Goal: Task Accomplishment & Management: Use online tool/utility

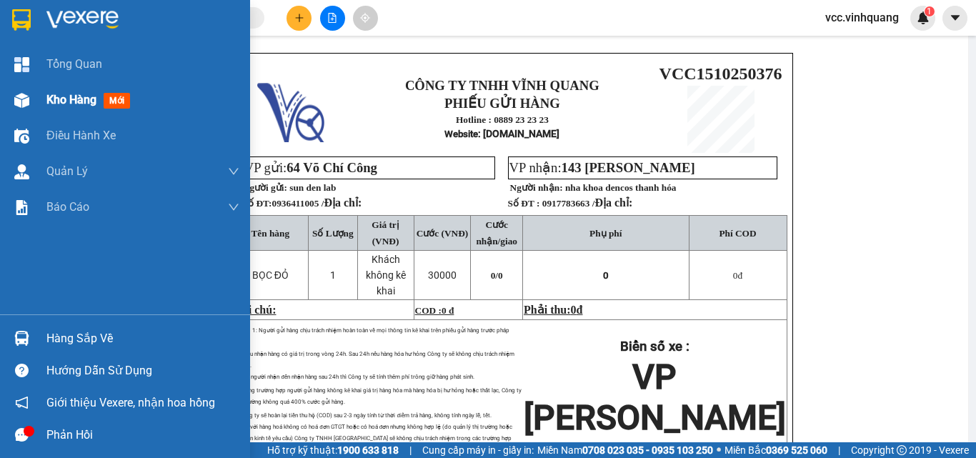
click at [79, 98] on span "Kho hàng" at bounding box center [71, 100] width 50 height 14
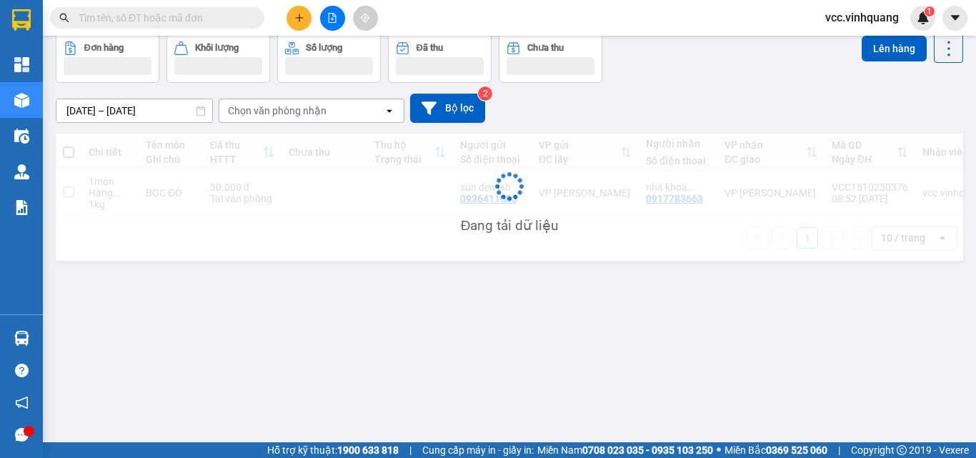
scroll to position [66, 0]
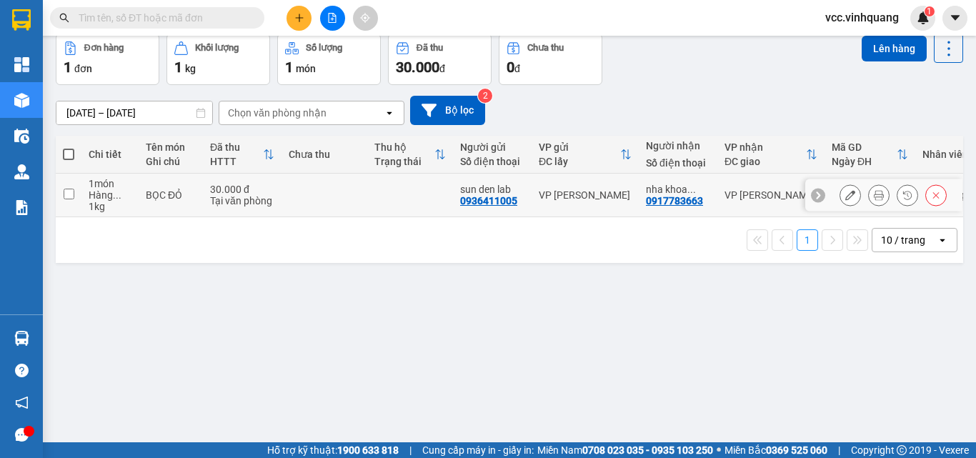
click at [69, 190] on input "checkbox" at bounding box center [69, 194] width 11 height 11
checkbox input "true"
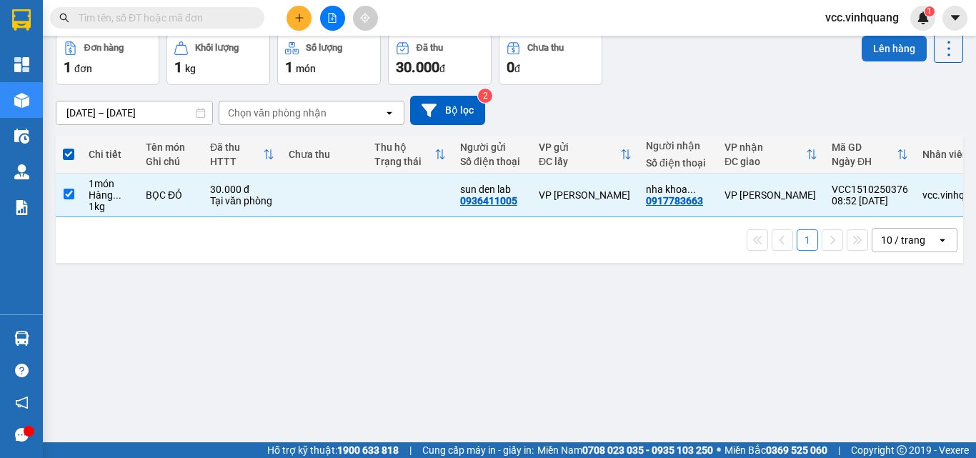
click at [888, 51] on button "Lên hàng" at bounding box center [894, 49] width 65 height 26
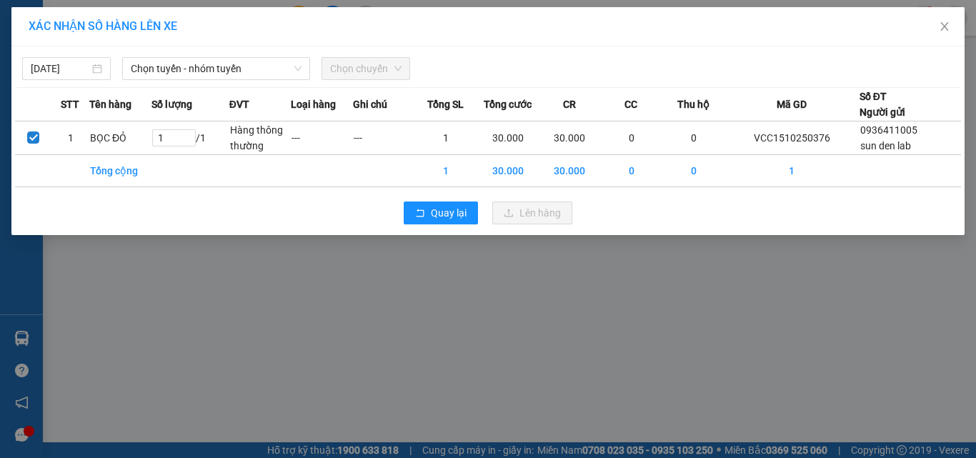
click at [179, 52] on div "[DATE] Chọn tuyến - nhóm tuyến Chọn chuyến" at bounding box center [488, 65] width 946 height 30
click at [178, 67] on span "Chọn tuyến - nhóm tuyến" at bounding box center [216, 68] width 171 height 21
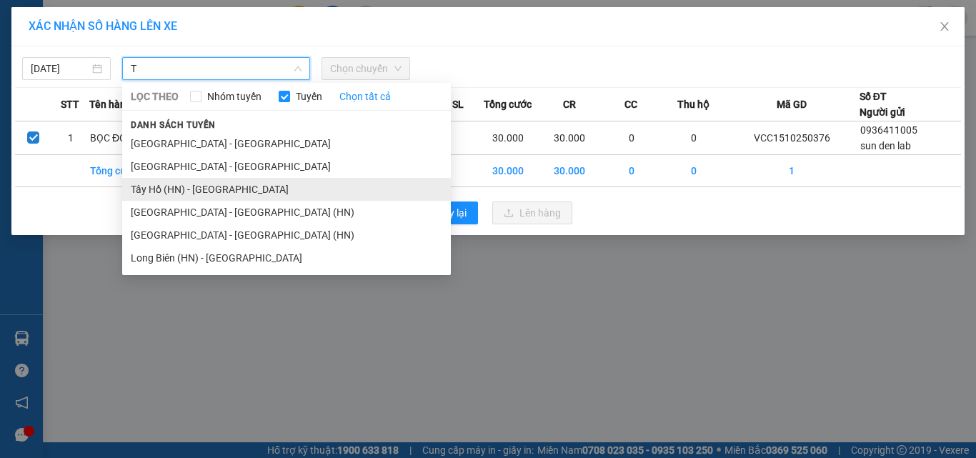
type input "T"
click at [204, 182] on li "Tây Hồ (HN) - [GEOGRAPHIC_DATA]" at bounding box center [286, 189] width 329 height 23
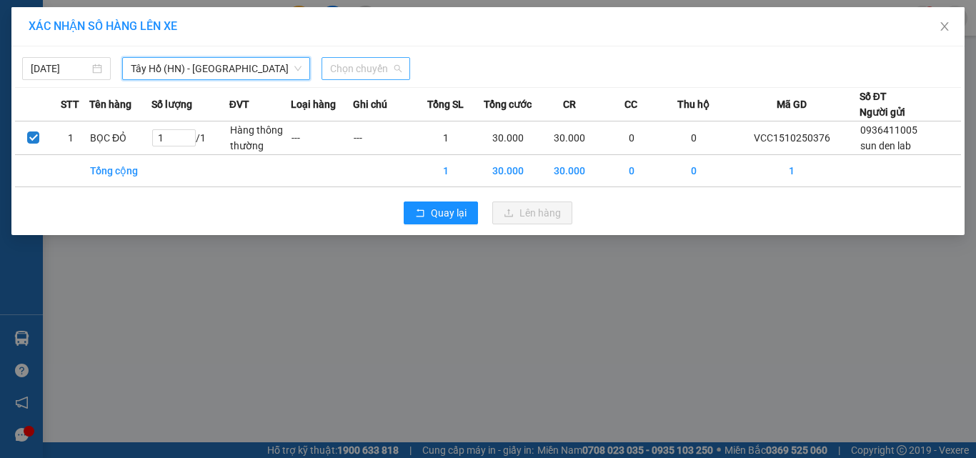
click at [358, 69] on span "Chọn chuyến" at bounding box center [365, 68] width 71 height 21
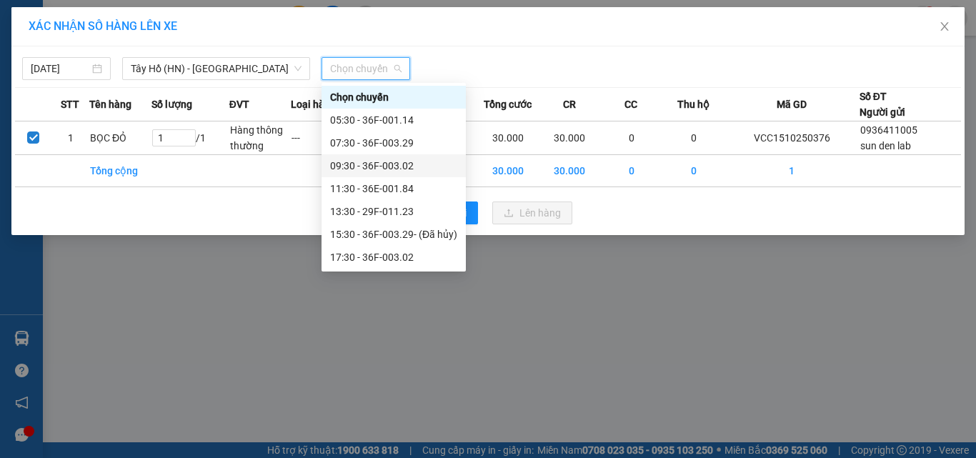
click at [402, 168] on div "09:30 - 36F-003.02" at bounding box center [393, 166] width 127 height 16
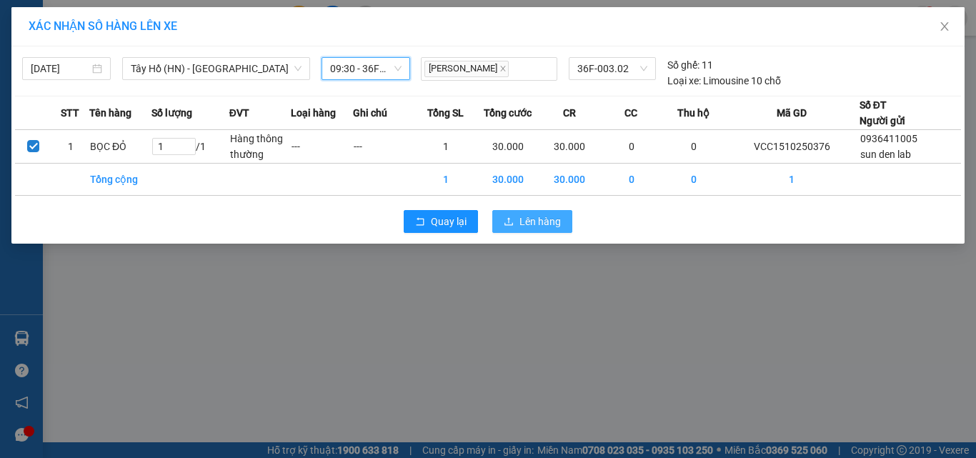
click at [547, 227] on span "Lên hàng" at bounding box center [540, 222] width 41 height 16
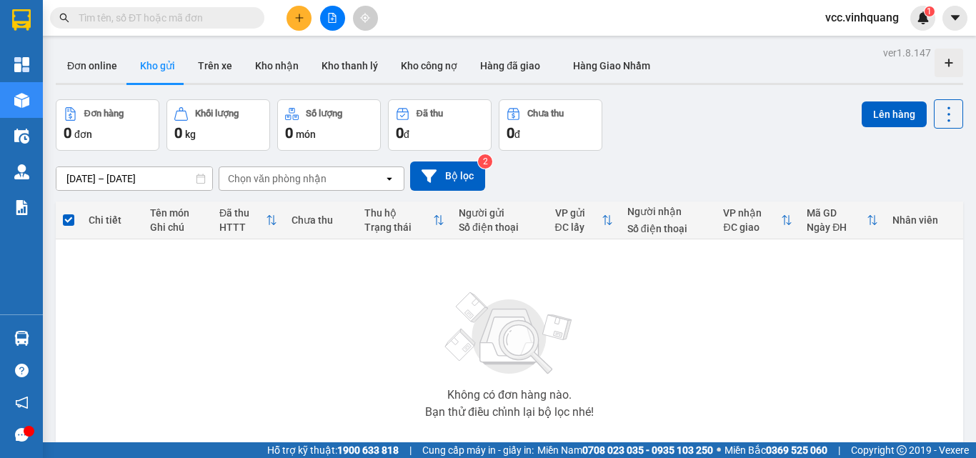
click at [291, 19] on button at bounding box center [299, 18] width 25 height 25
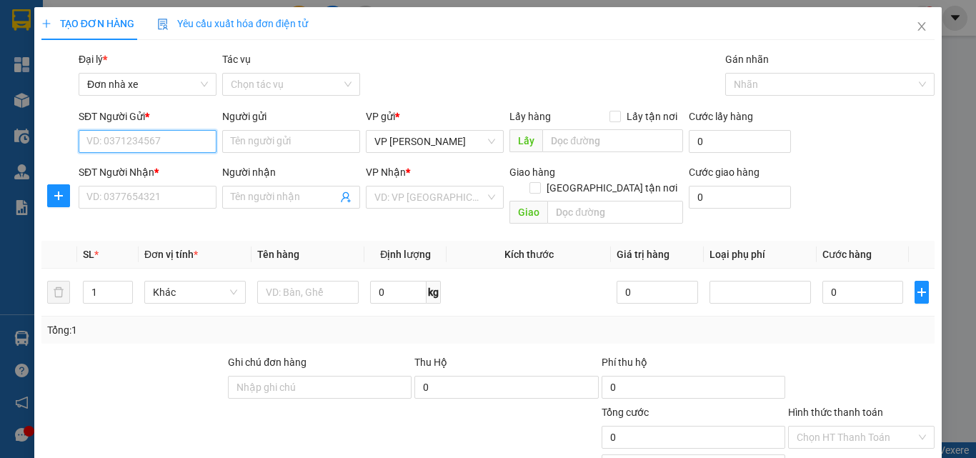
click at [134, 141] on input "SĐT Người Gửi *" at bounding box center [148, 141] width 138 height 23
type input "0975426884"
click at [174, 172] on div "0975426884 - ĐẠT" at bounding box center [145, 170] width 119 height 16
type input "ĐẠT"
type input "0394491916"
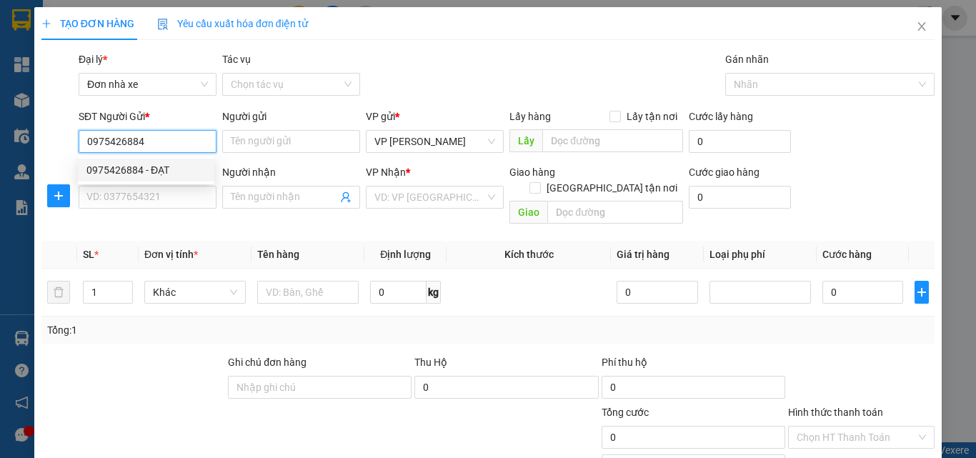
type input "BÁ BẠO"
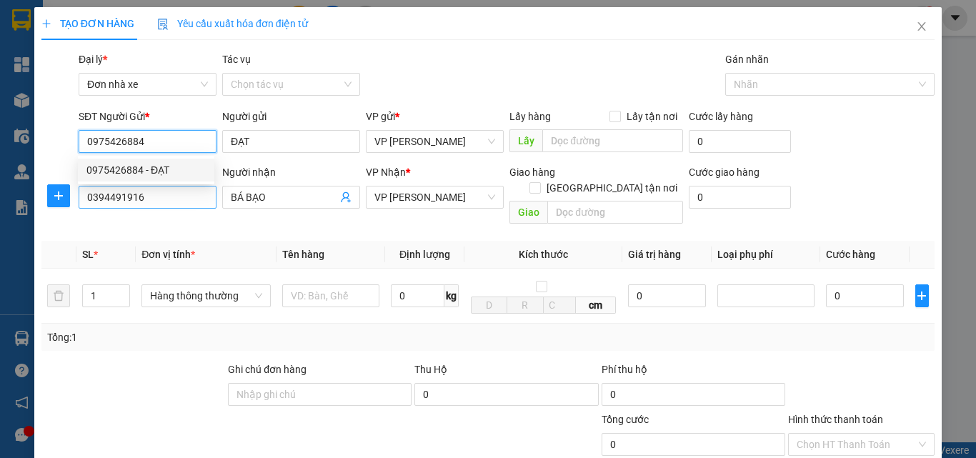
type input "0975426884"
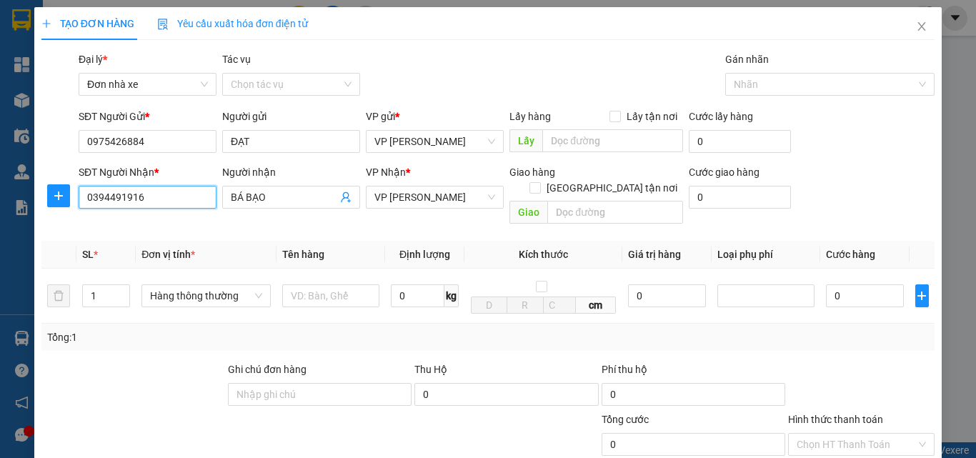
click at [142, 189] on input "0394491916" at bounding box center [148, 197] width 138 height 23
click at [176, 223] on div "0394491916 - BÁ BẠO" at bounding box center [145, 226] width 119 height 16
click at [310, 284] on input "text" at bounding box center [330, 295] width 97 height 23
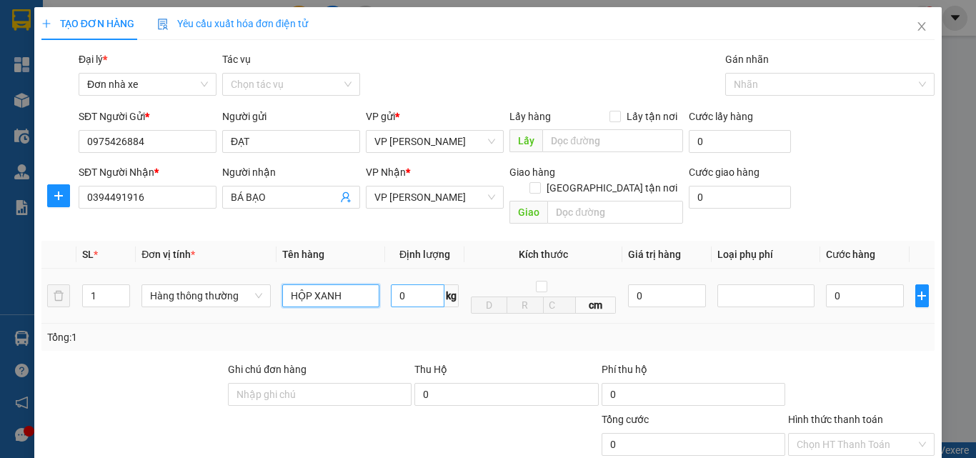
type input "HỘP XANH"
click at [428, 284] on input "0" at bounding box center [418, 295] width 54 height 23
type input "0.3"
type input "30.000"
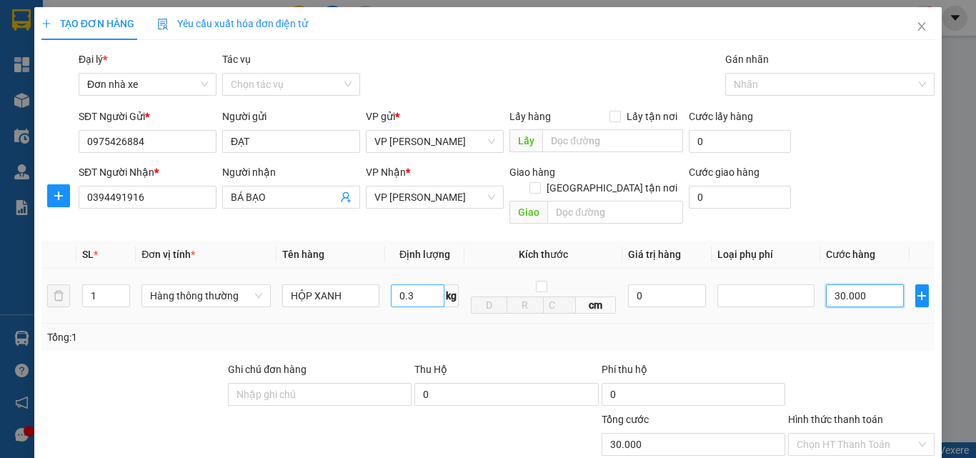
type input "30.000"
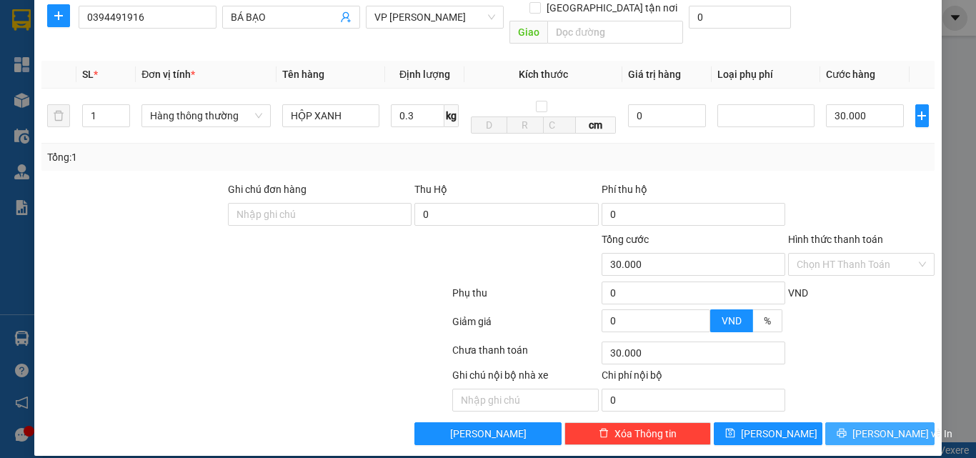
drag, startPoint x: 881, startPoint y: 415, endPoint x: 626, endPoint y: 212, distance: 325.0
click at [880, 426] on span "[PERSON_NAME] và In" at bounding box center [903, 434] width 100 height 16
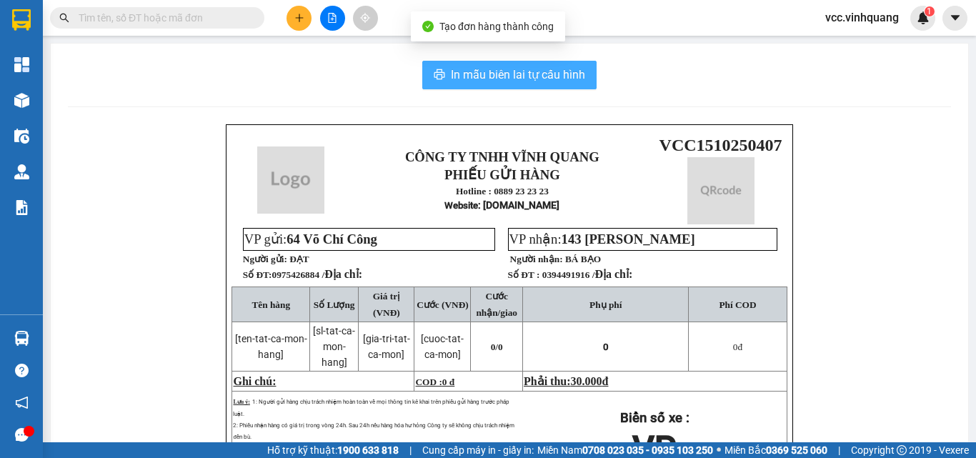
click at [509, 81] on span "In mẫu biên lai tự cấu hình" at bounding box center [518, 75] width 134 height 18
click at [507, 72] on span "In mẫu biên lai tự cấu hình" at bounding box center [518, 75] width 134 height 18
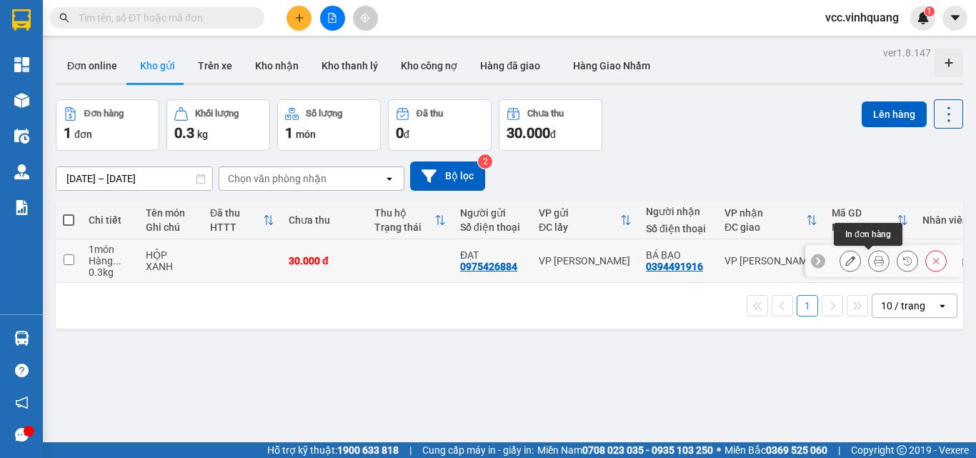
click at [874, 262] on icon at bounding box center [879, 261] width 10 height 10
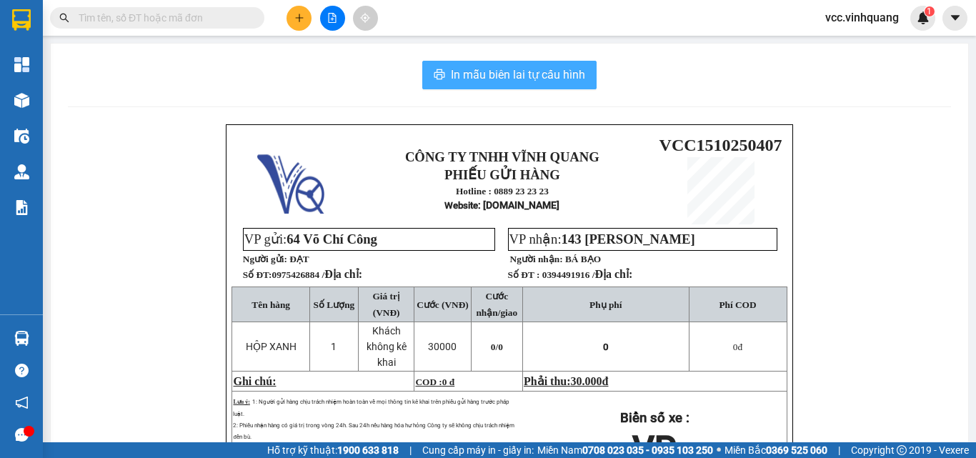
click at [499, 80] on span "In mẫu biên lai tự cấu hình" at bounding box center [518, 75] width 134 height 18
click at [500, 76] on span "In mẫu biên lai tự cấu hình" at bounding box center [518, 75] width 134 height 18
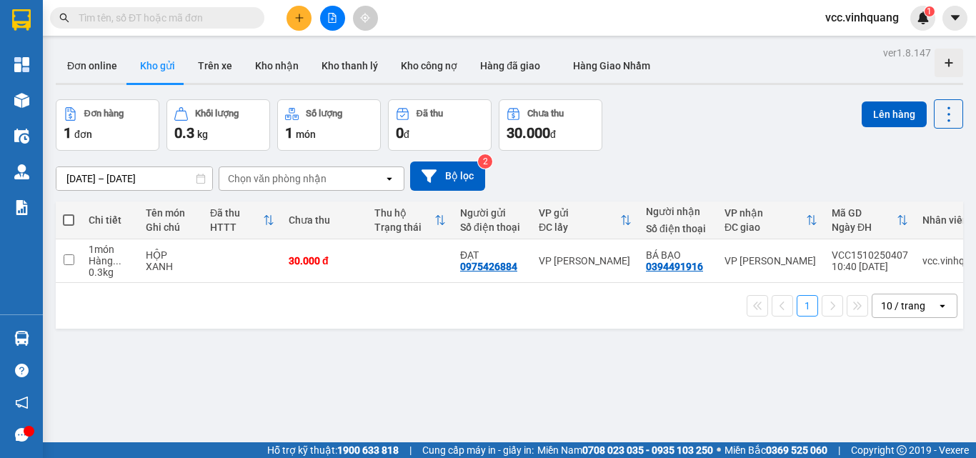
click at [299, 14] on icon "plus" at bounding box center [299, 18] width 10 height 10
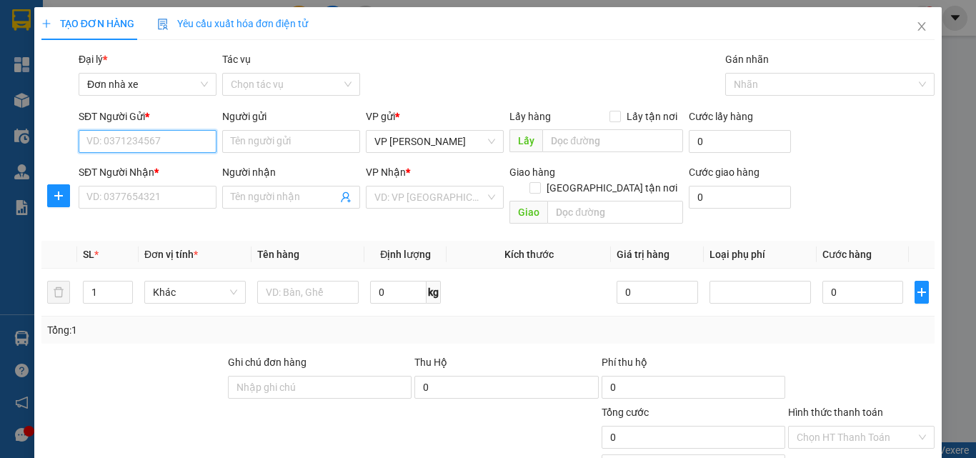
click at [120, 145] on input "SĐT Người Gửi *" at bounding box center [148, 141] width 138 height 23
type input "0979398685"
drag, startPoint x: 120, startPoint y: 167, endPoint x: 117, endPoint y: 197, distance: 29.4
click at [121, 169] on div "0979398685 - THƠM" at bounding box center [145, 170] width 119 height 16
type input "THƠM"
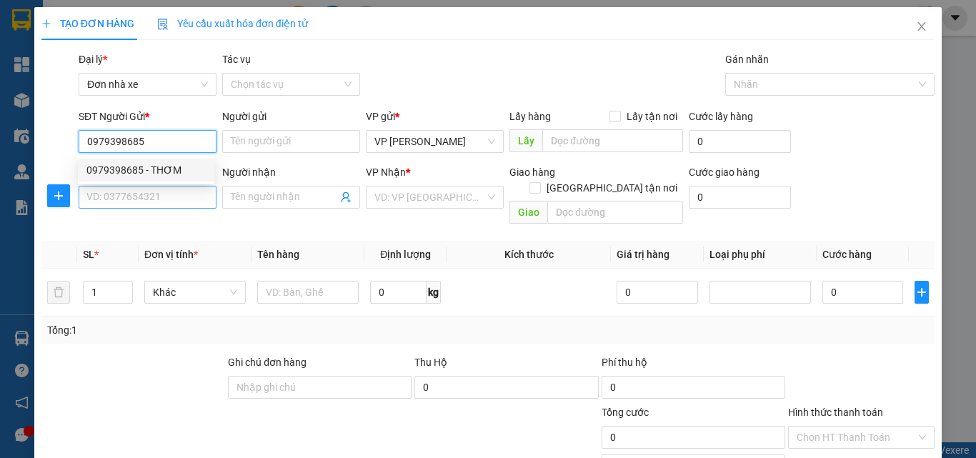
type input "0982797666"
type input "HẢI"
type input "0979398685"
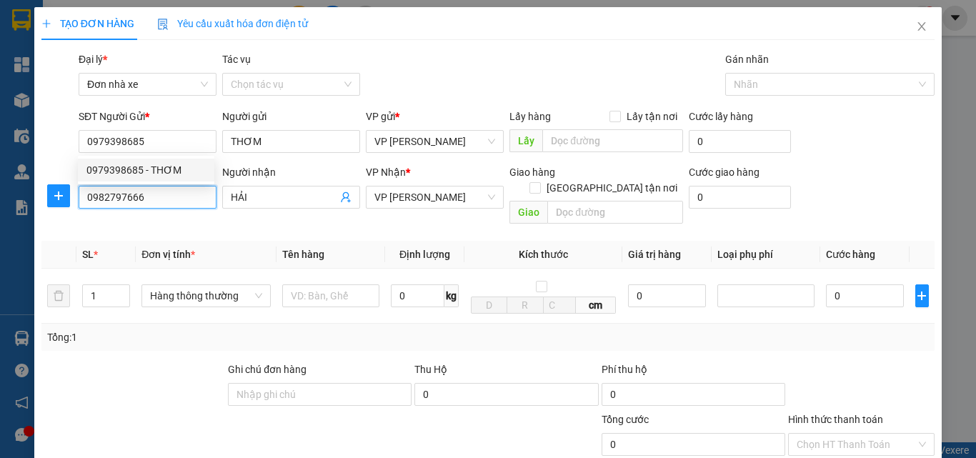
click at [116, 201] on input "0982797666" at bounding box center [148, 197] width 138 height 23
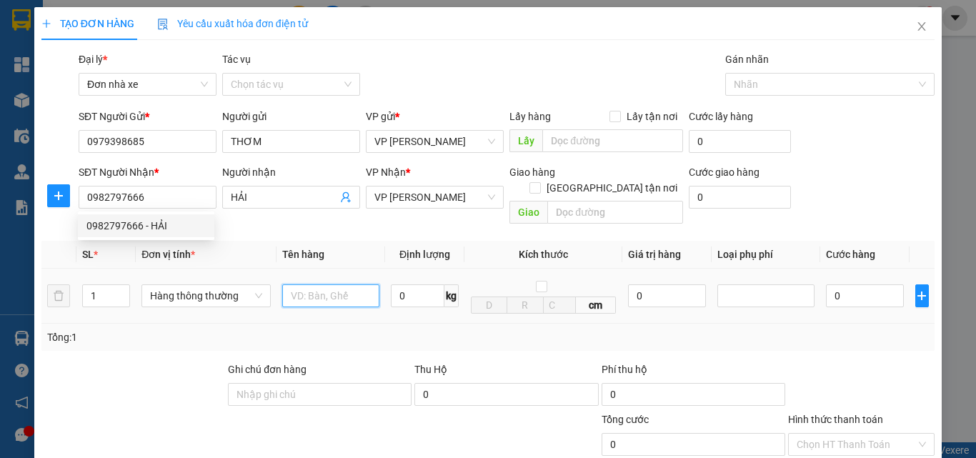
click at [324, 286] on input "text" at bounding box center [330, 295] width 97 height 23
click at [309, 287] on input "text" at bounding box center [330, 295] width 97 height 23
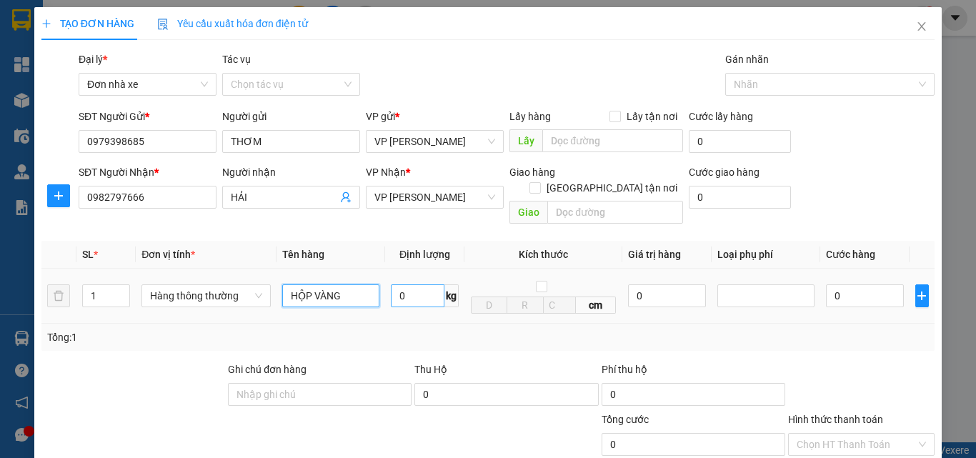
type input "HỘP VÀNG"
click at [405, 284] on input "0" at bounding box center [418, 295] width 54 height 23
type input "2"
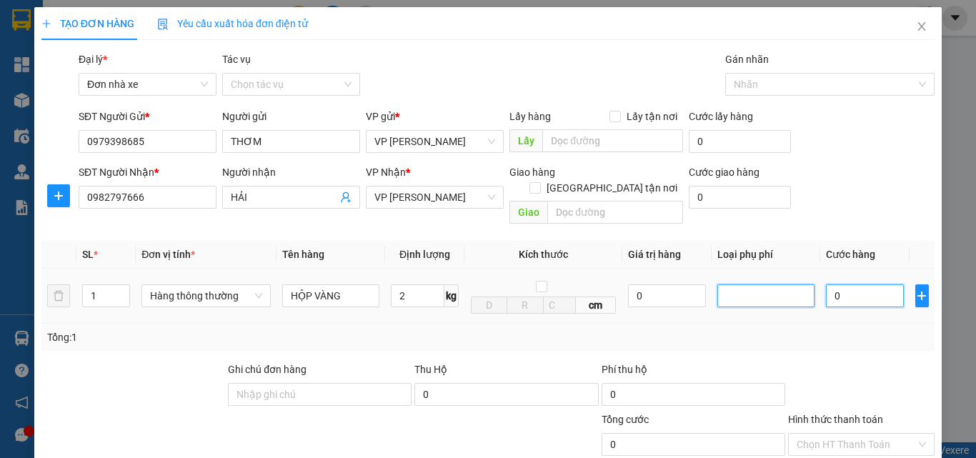
type input "30.000"
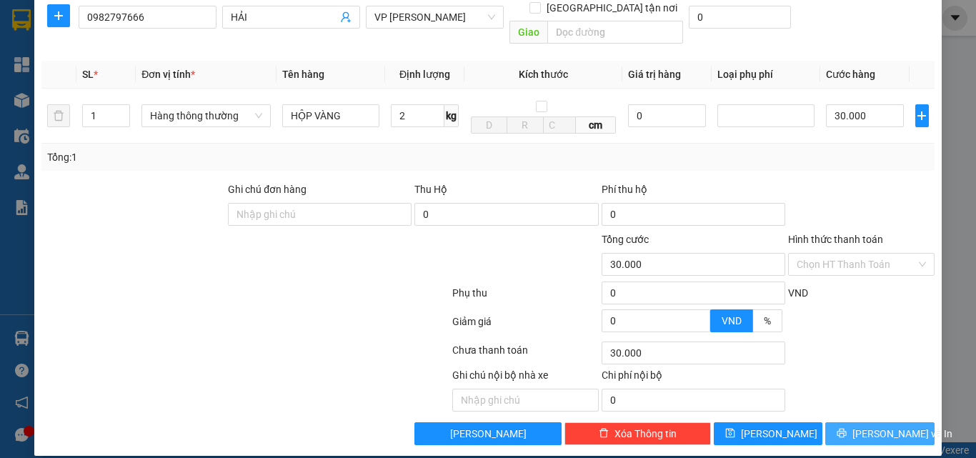
click at [870, 426] on span "[PERSON_NAME] và In" at bounding box center [903, 434] width 100 height 16
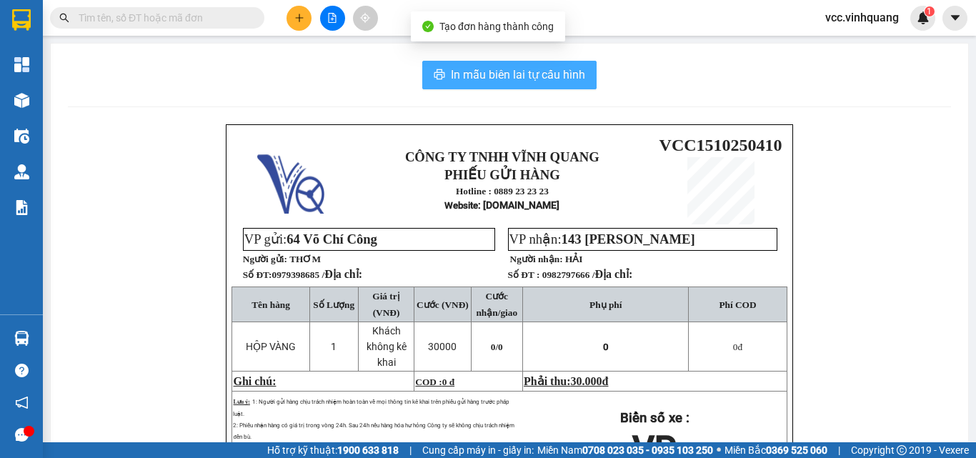
click at [522, 69] on span "In mẫu biên lai tự cấu hình" at bounding box center [518, 75] width 134 height 18
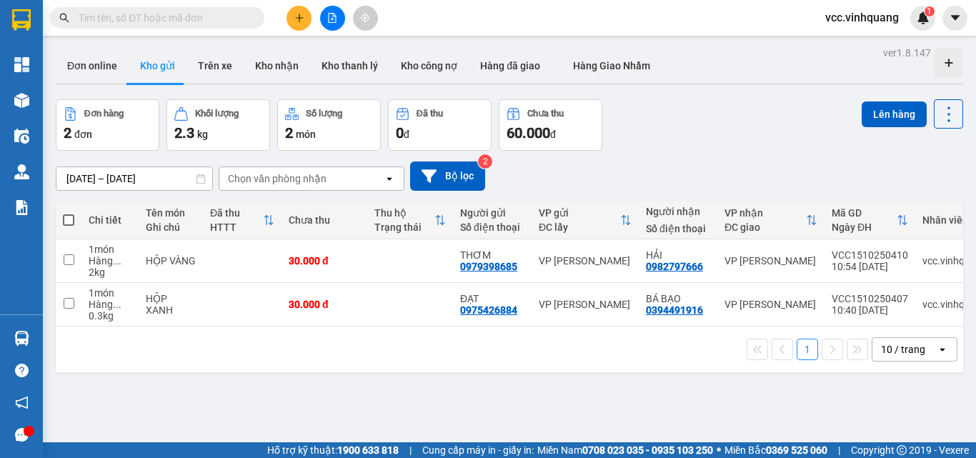
click at [67, 217] on span at bounding box center [68, 219] width 11 height 11
click at [69, 213] on input "checkbox" at bounding box center [69, 213] width 0 height 0
checkbox input "true"
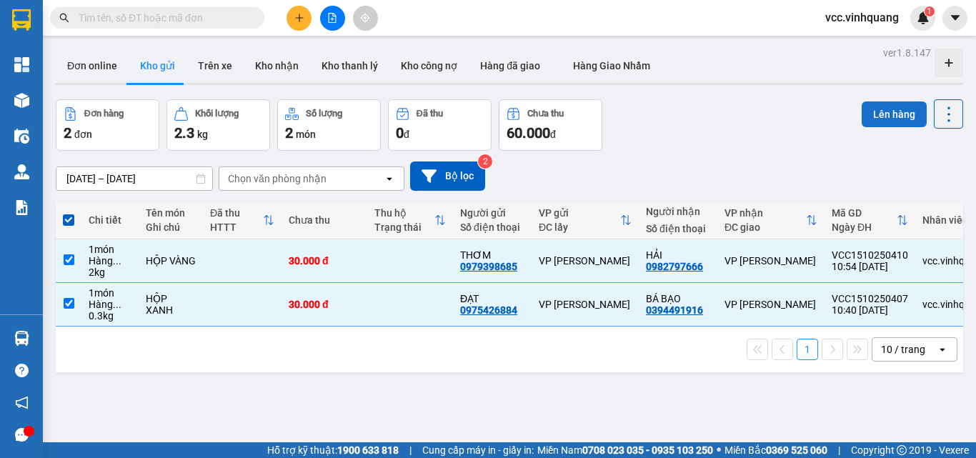
click at [878, 111] on button "Lên hàng" at bounding box center [894, 114] width 65 height 26
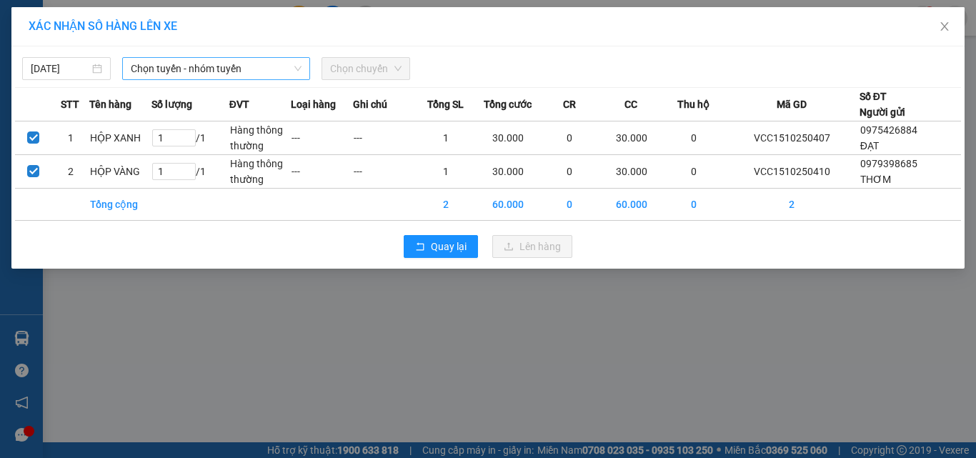
click at [186, 66] on span "Chọn tuyến - nhóm tuyến" at bounding box center [216, 68] width 171 height 21
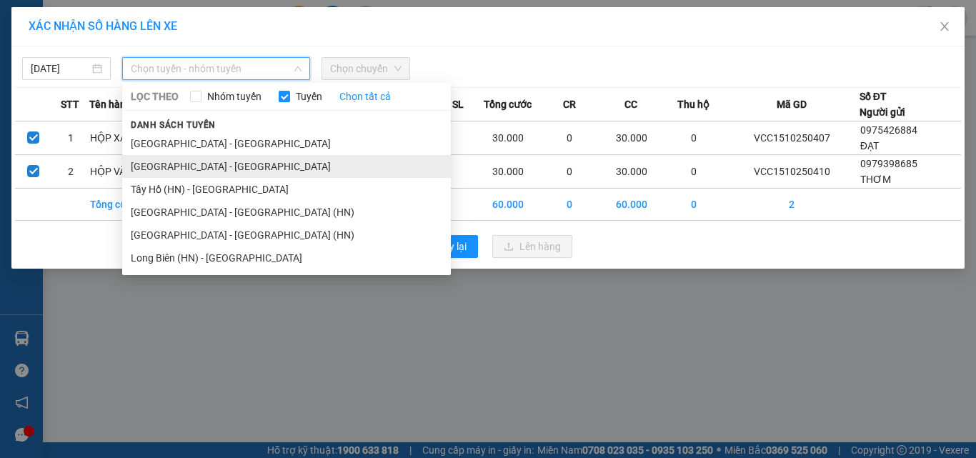
click at [203, 167] on li "[GEOGRAPHIC_DATA] - [GEOGRAPHIC_DATA]" at bounding box center [286, 166] width 329 height 23
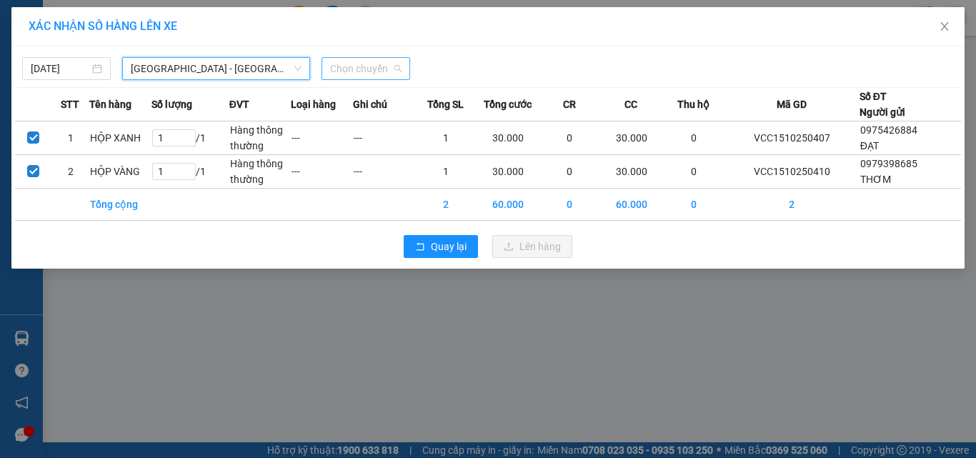
click at [344, 65] on span "Chọn chuyến" at bounding box center [365, 68] width 71 height 21
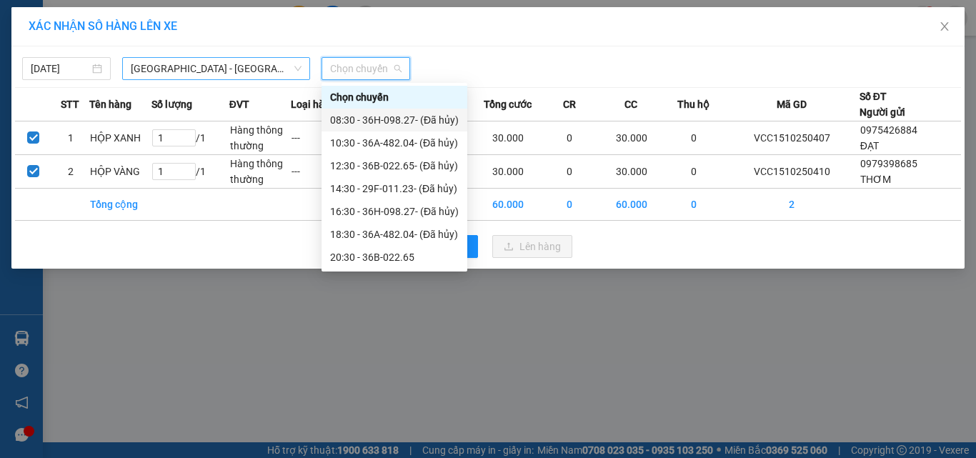
click at [274, 69] on span "[GEOGRAPHIC_DATA] - [GEOGRAPHIC_DATA]" at bounding box center [216, 68] width 171 height 21
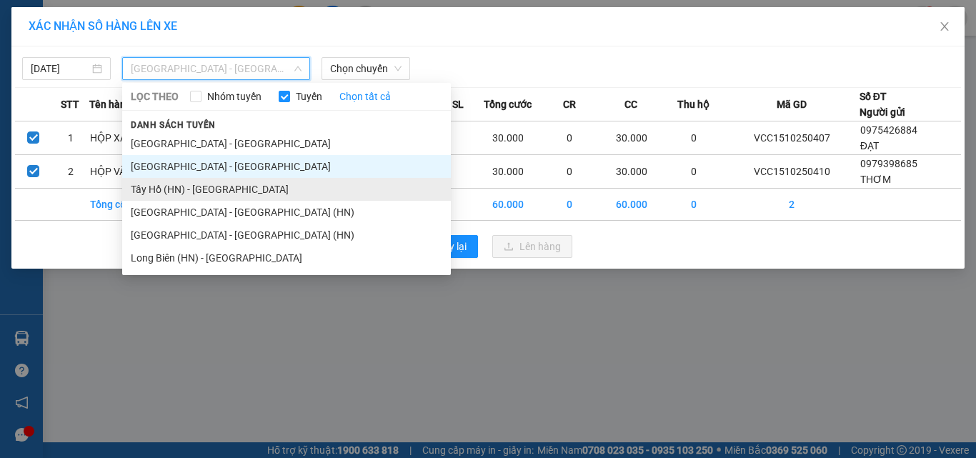
click at [192, 188] on li "Tây Hồ (HN) - [GEOGRAPHIC_DATA]" at bounding box center [286, 189] width 329 height 23
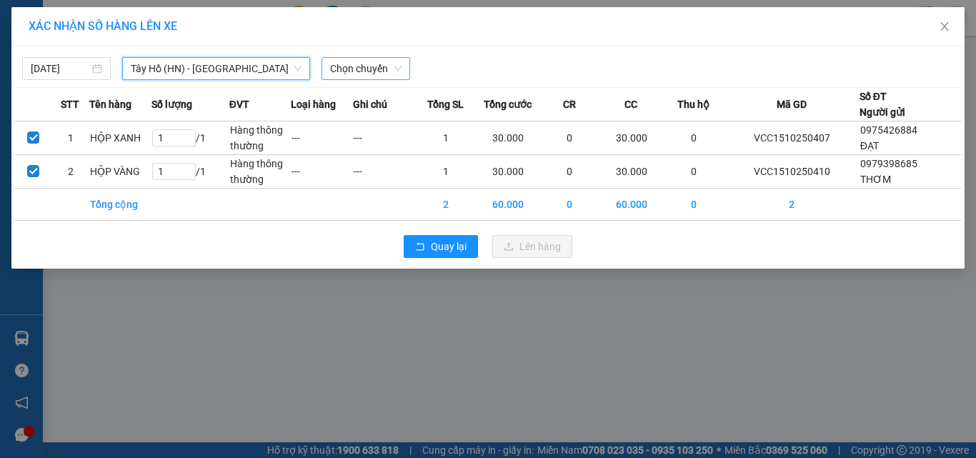
click at [358, 67] on span "Chọn chuyến" at bounding box center [365, 68] width 71 height 21
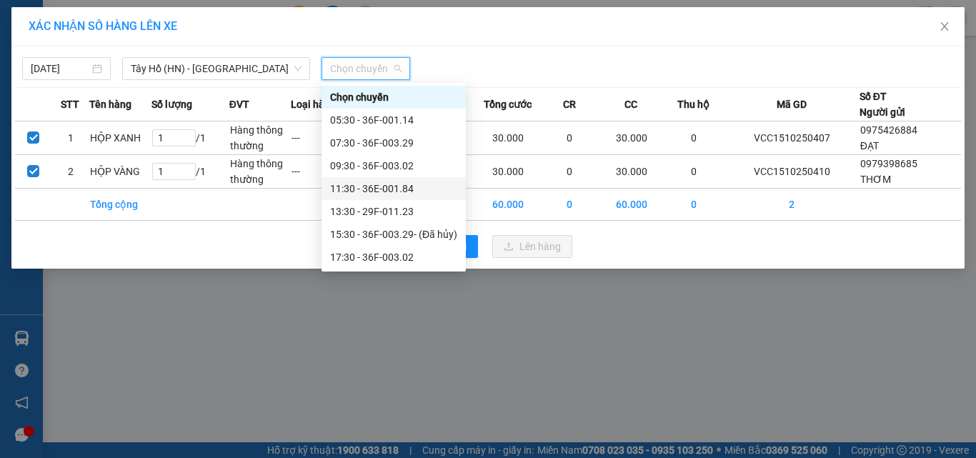
click at [399, 187] on div "11:30 - 36E-001.84" at bounding box center [393, 189] width 127 height 16
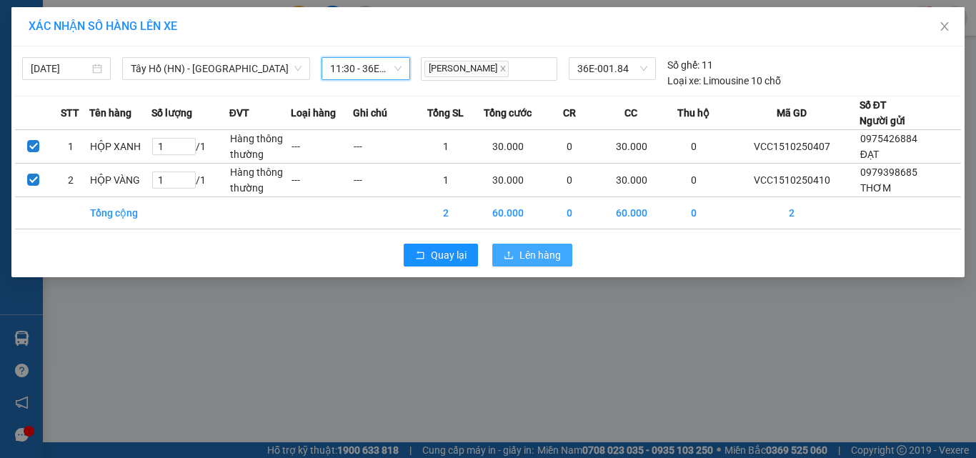
click at [540, 257] on span "Lên hàng" at bounding box center [540, 255] width 41 height 16
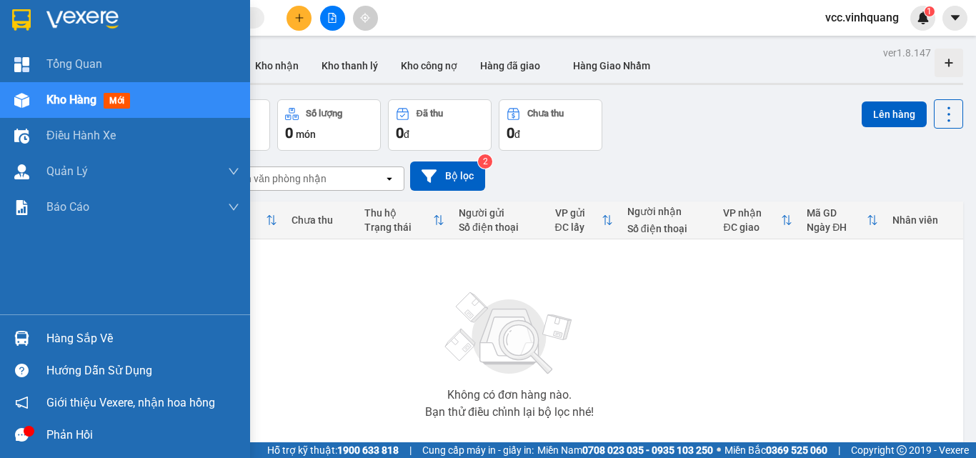
drag, startPoint x: 84, startPoint y: 334, endPoint x: 148, endPoint y: 334, distance: 63.6
click at [86, 334] on div "Hàng sắp về" at bounding box center [142, 338] width 193 height 21
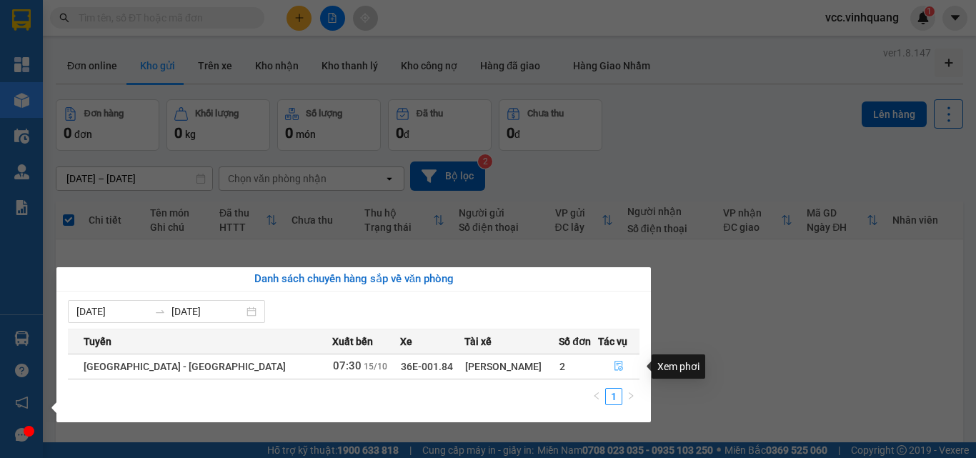
click at [614, 362] on icon "file-done" at bounding box center [619, 366] width 10 height 10
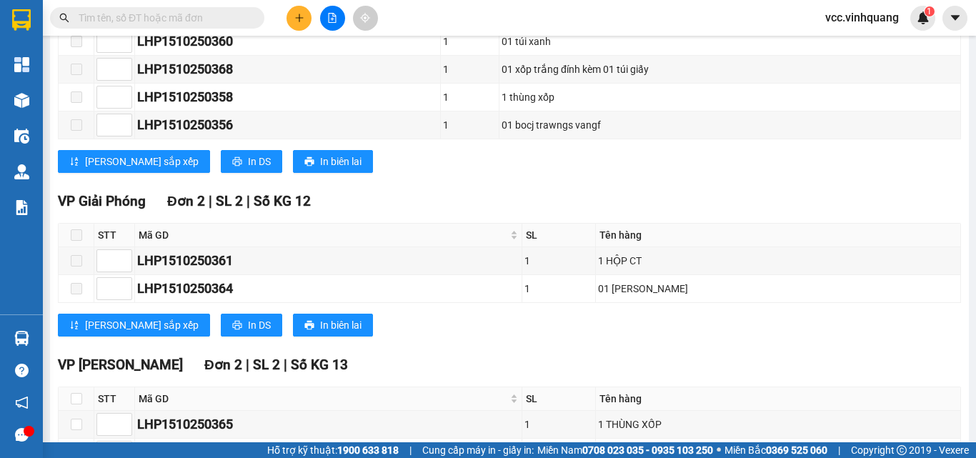
scroll to position [477, 0]
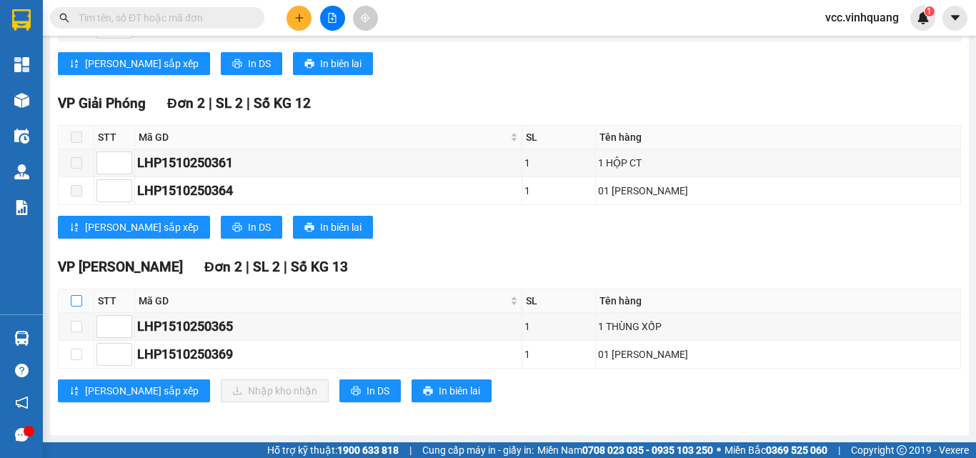
click at [76, 300] on input "checkbox" at bounding box center [76, 300] width 11 height 11
checkbox input "true"
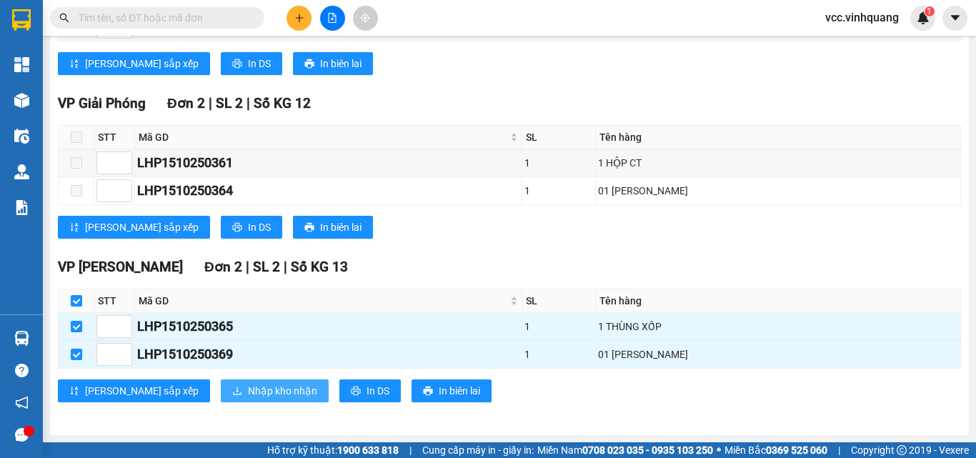
click at [248, 393] on span "Nhập kho nhận" at bounding box center [282, 391] width 69 height 16
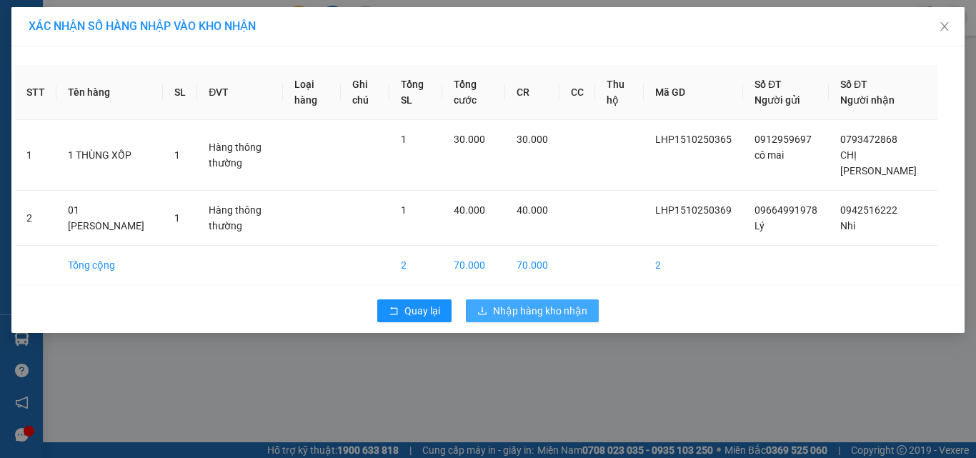
click at [543, 303] on span "Nhập hàng kho nhận" at bounding box center [540, 311] width 94 height 16
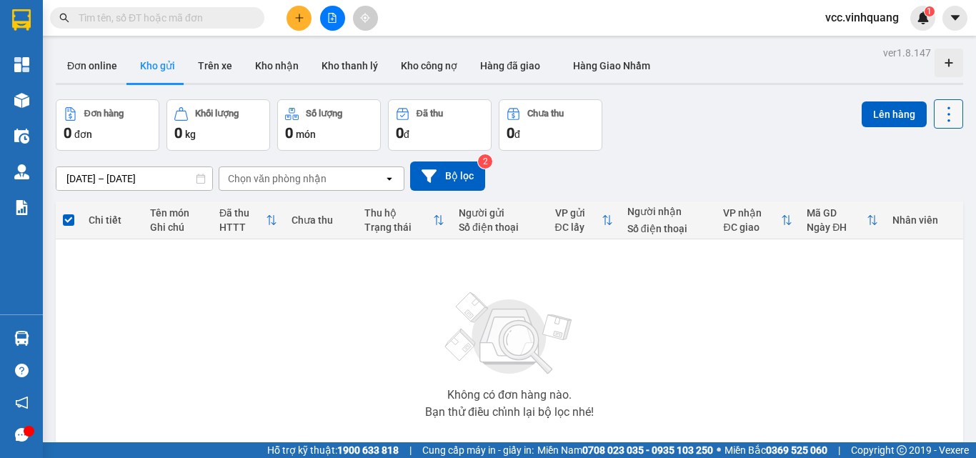
click at [941, 116] on icon at bounding box center [949, 114] width 20 height 20
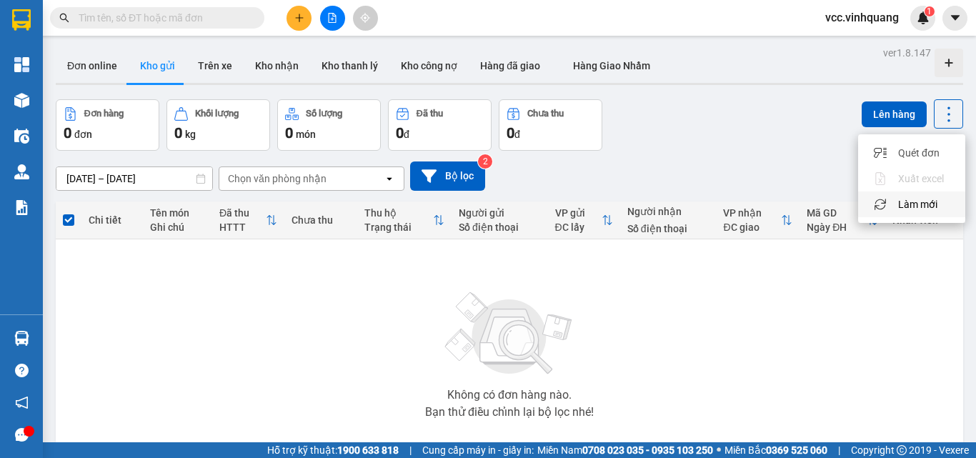
drag, startPoint x: 928, startPoint y: 200, endPoint x: 843, endPoint y: 214, distance: 86.2
click at [927, 201] on span "Làm mới" at bounding box center [917, 204] width 39 height 14
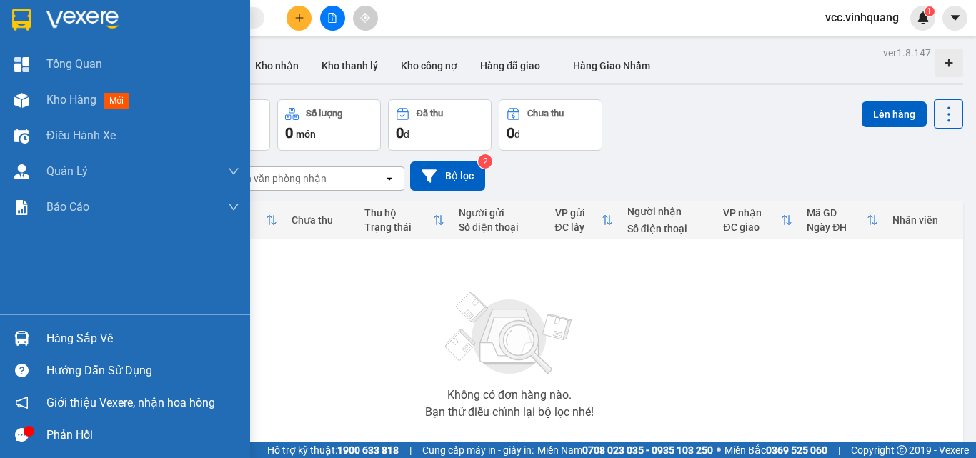
click at [79, 340] on div "Hàng sắp về" at bounding box center [142, 338] width 193 height 21
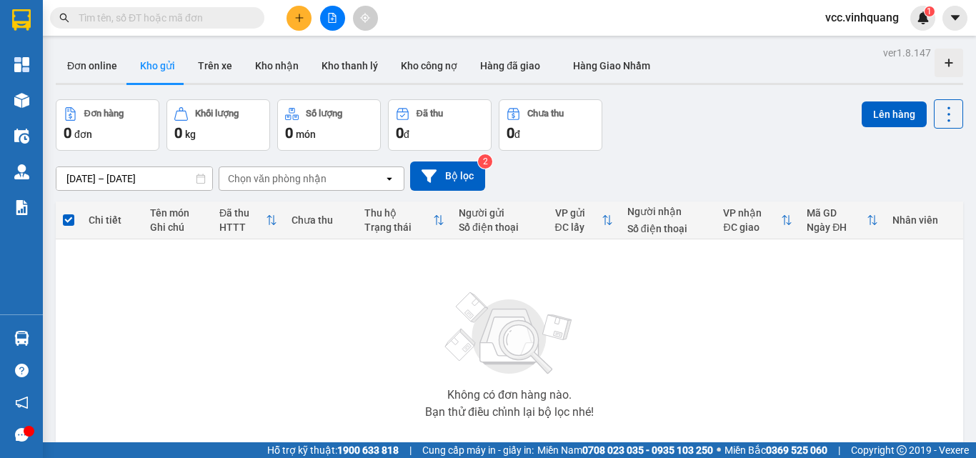
drag, startPoint x: 765, startPoint y: 322, endPoint x: 559, endPoint y: 312, distance: 206.1
click at [765, 321] on section "Kết quả tìm kiếm ( 0 ) Bộ lọc No Data vcc.vinhquang 1 Tổng Quan Kho hàng mới Đi…" at bounding box center [488, 229] width 976 height 458
click at [212, 61] on button "Trên xe" at bounding box center [215, 66] width 57 height 34
